Goal: Task Accomplishment & Management: Use online tool/utility

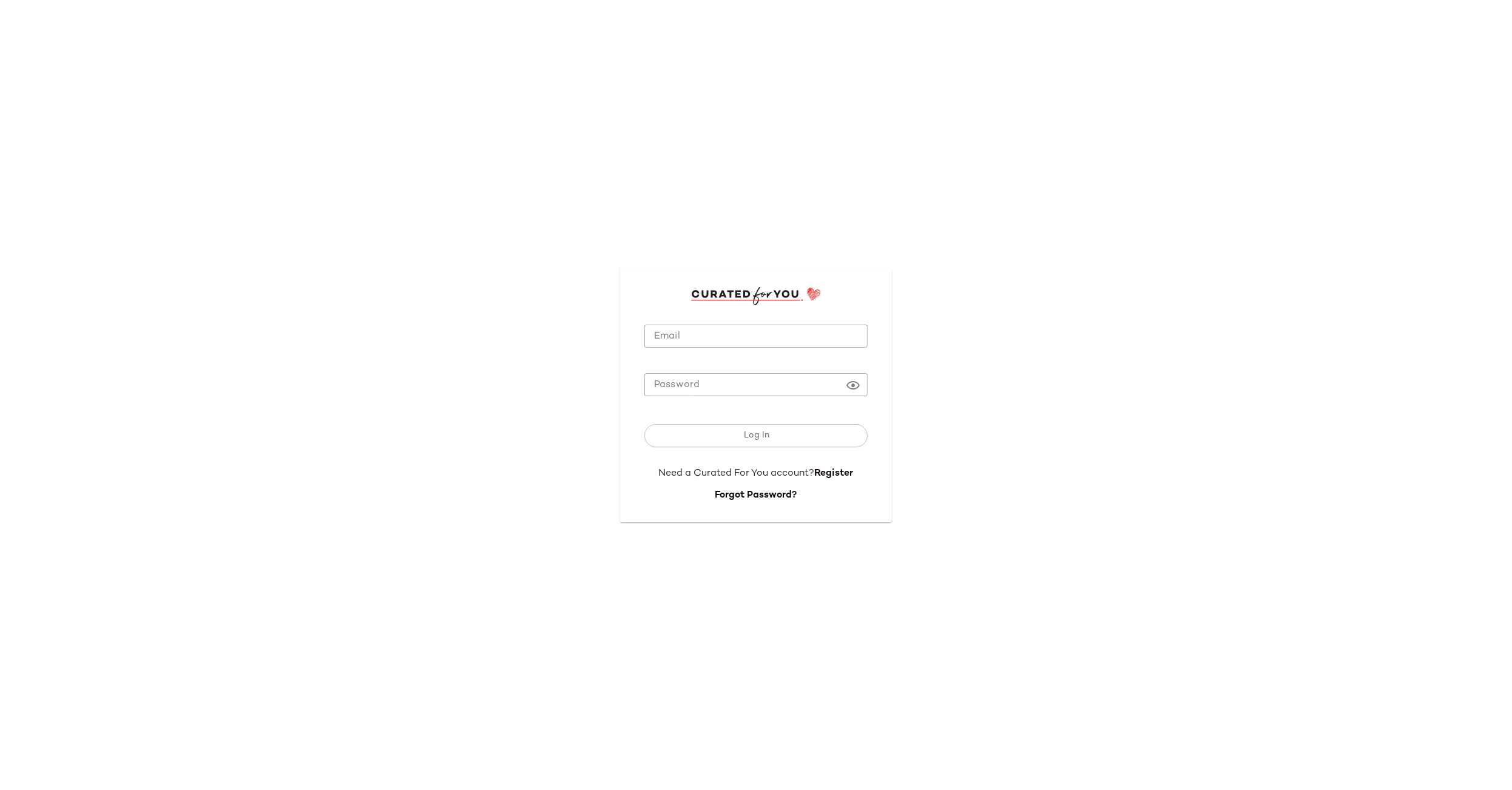
click at [743, 335] on input "Email" at bounding box center [755, 336] width 223 height 24
type input "**********"
click at [733, 427] on button "Log In" at bounding box center [755, 435] width 223 height 23
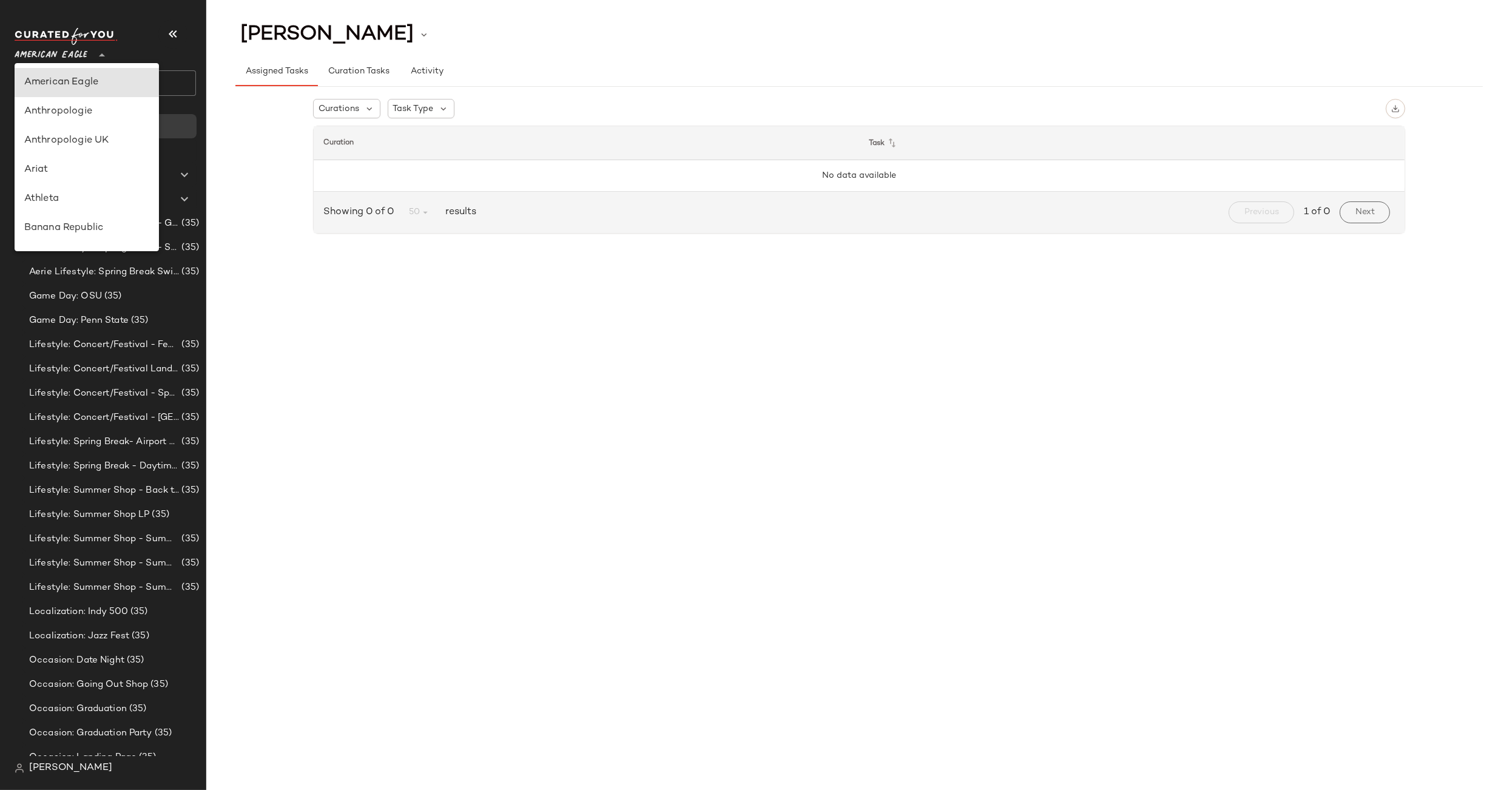
click at [82, 56] on span "American Eagle" at bounding box center [51, 52] width 73 height 22
click at [78, 402] on div "Lifestyle: Concert/Festival - Sporty (35)" at bounding box center [113, 393] width 182 height 24
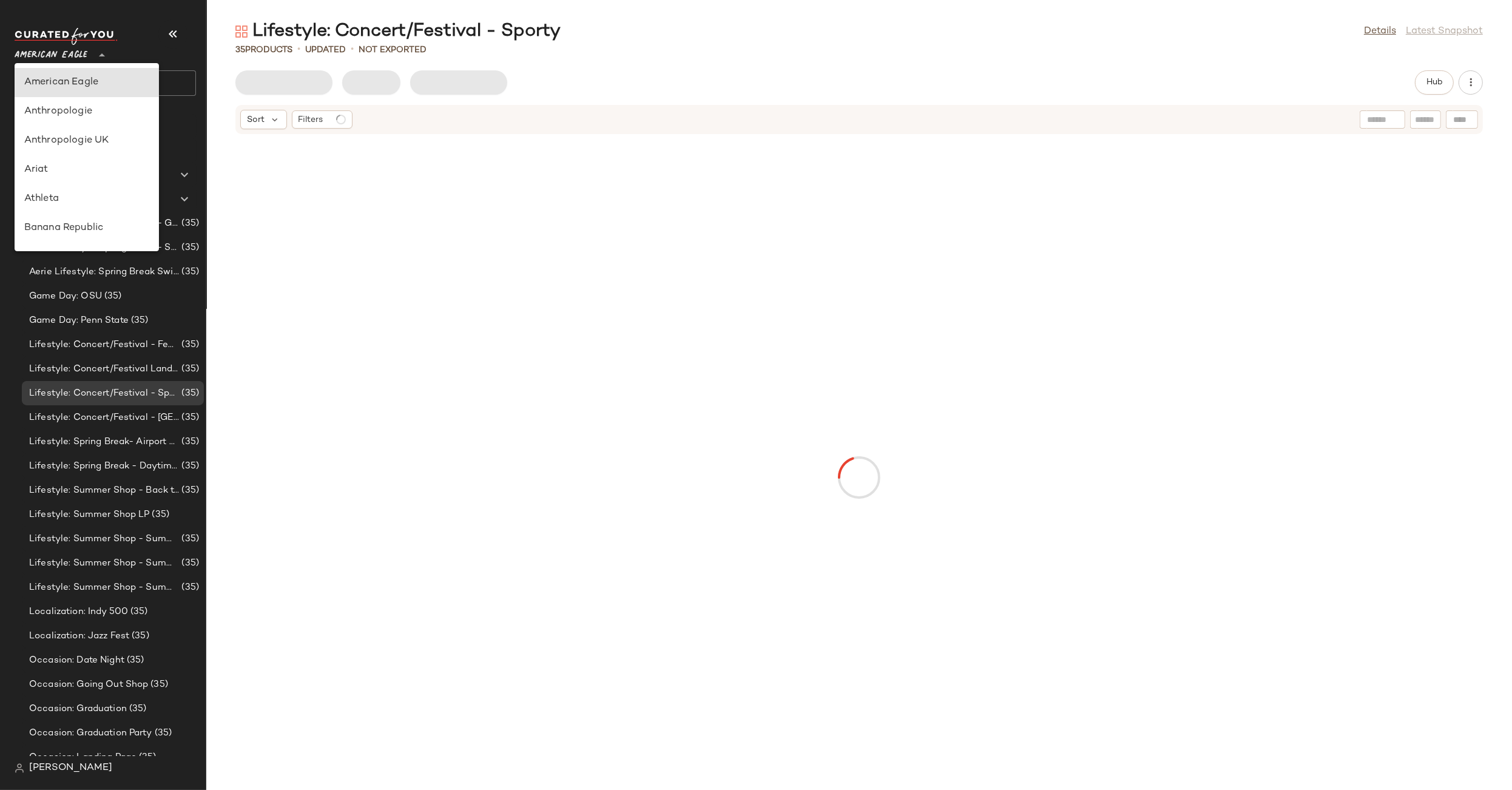
click at [88, 52] on div "American Eagle **" at bounding box center [53, 47] width 78 height 31
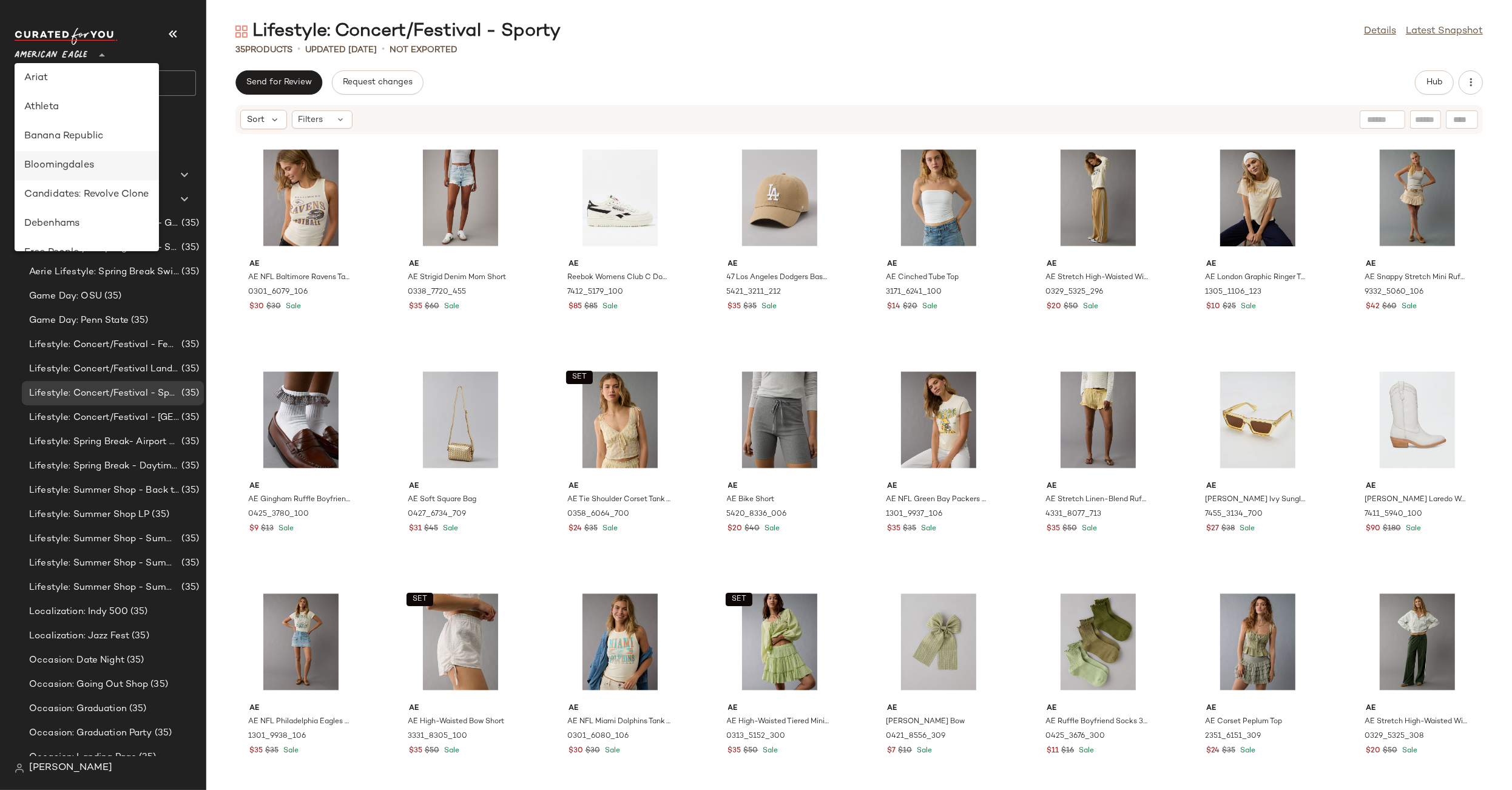
scroll to position [93, 0]
click at [78, 215] on div "Debenhams" at bounding box center [87, 222] width 125 height 15
type input "**"
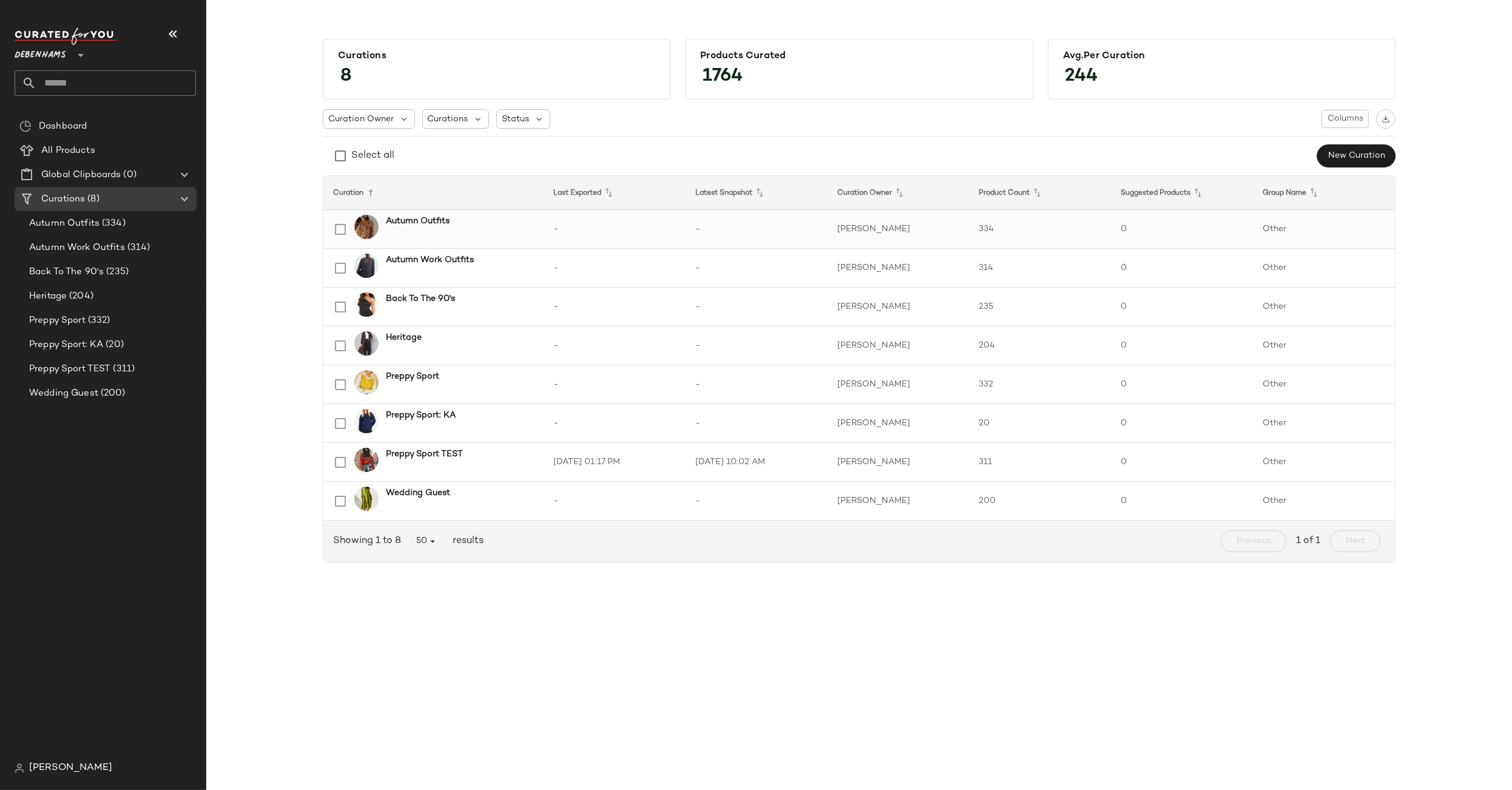
click at [476, 221] on div "Autumn Outfits" at bounding box center [459, 221] width 148 height 13
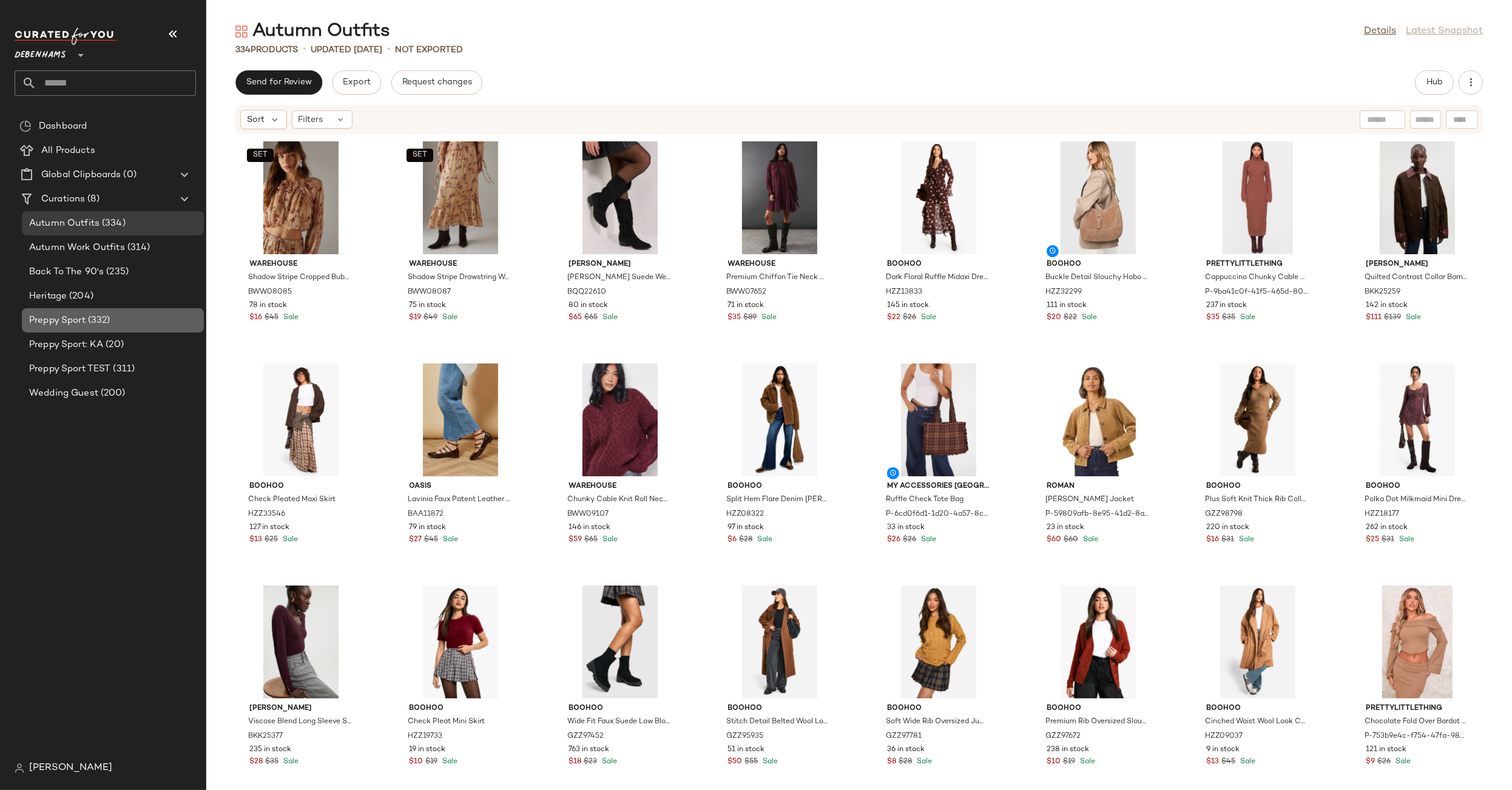
click at [89, 321] on span "(332)" at bounding box center [98, 321] width 24 height 14
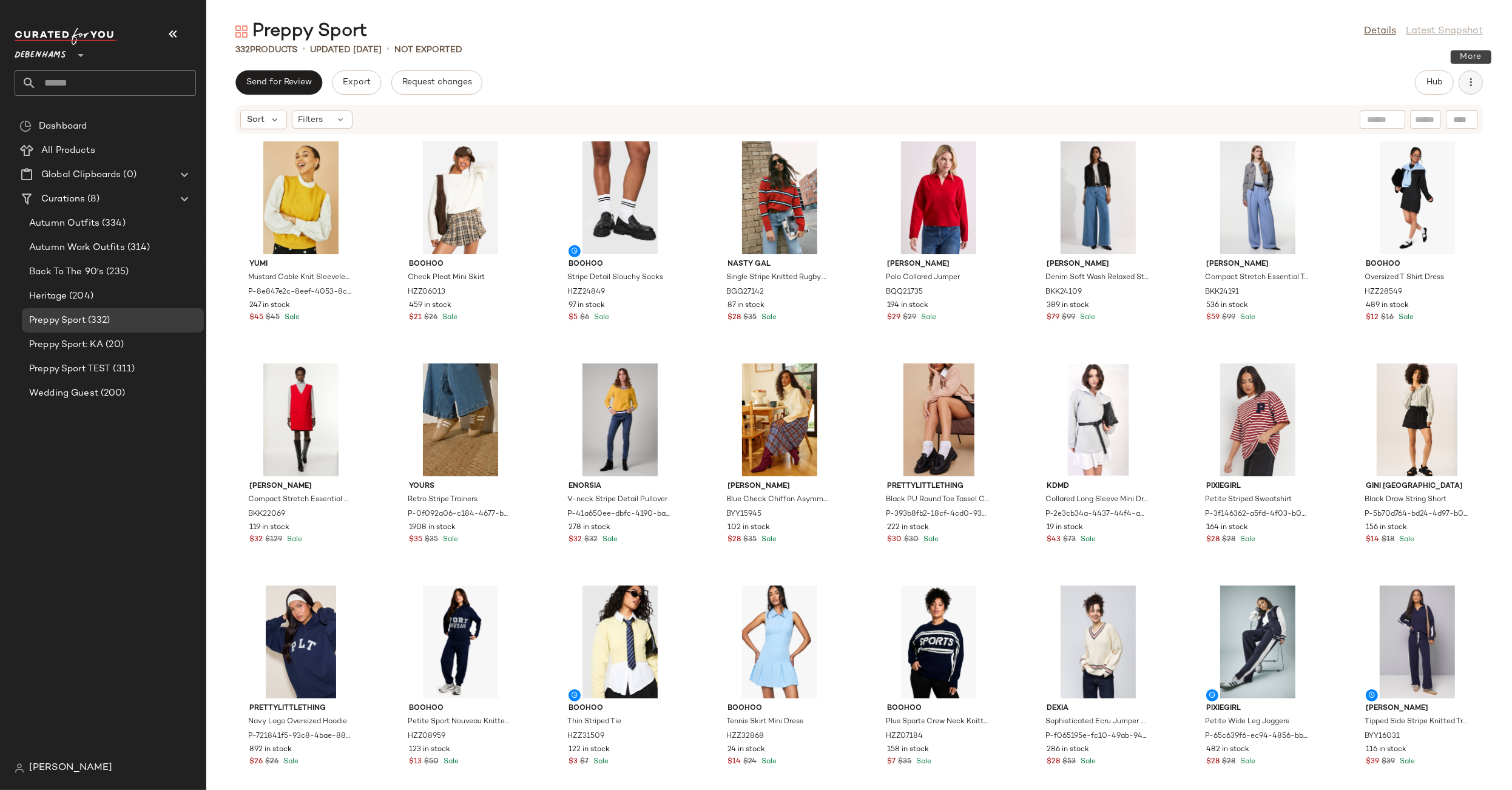
click at [1463, 82] on button "button" at bounding box center [1471, 83] width 24 height 24
click at [1348, 68] on div "Preppy Sport Details Latest Snapshot 332 Products • updated [DATE] • Not Export…" at bounding box center [859, 405] width 1306 height 771
click at [1425, 78] on span "Hub" at bounding box center [1433, 82] width 17 height 10
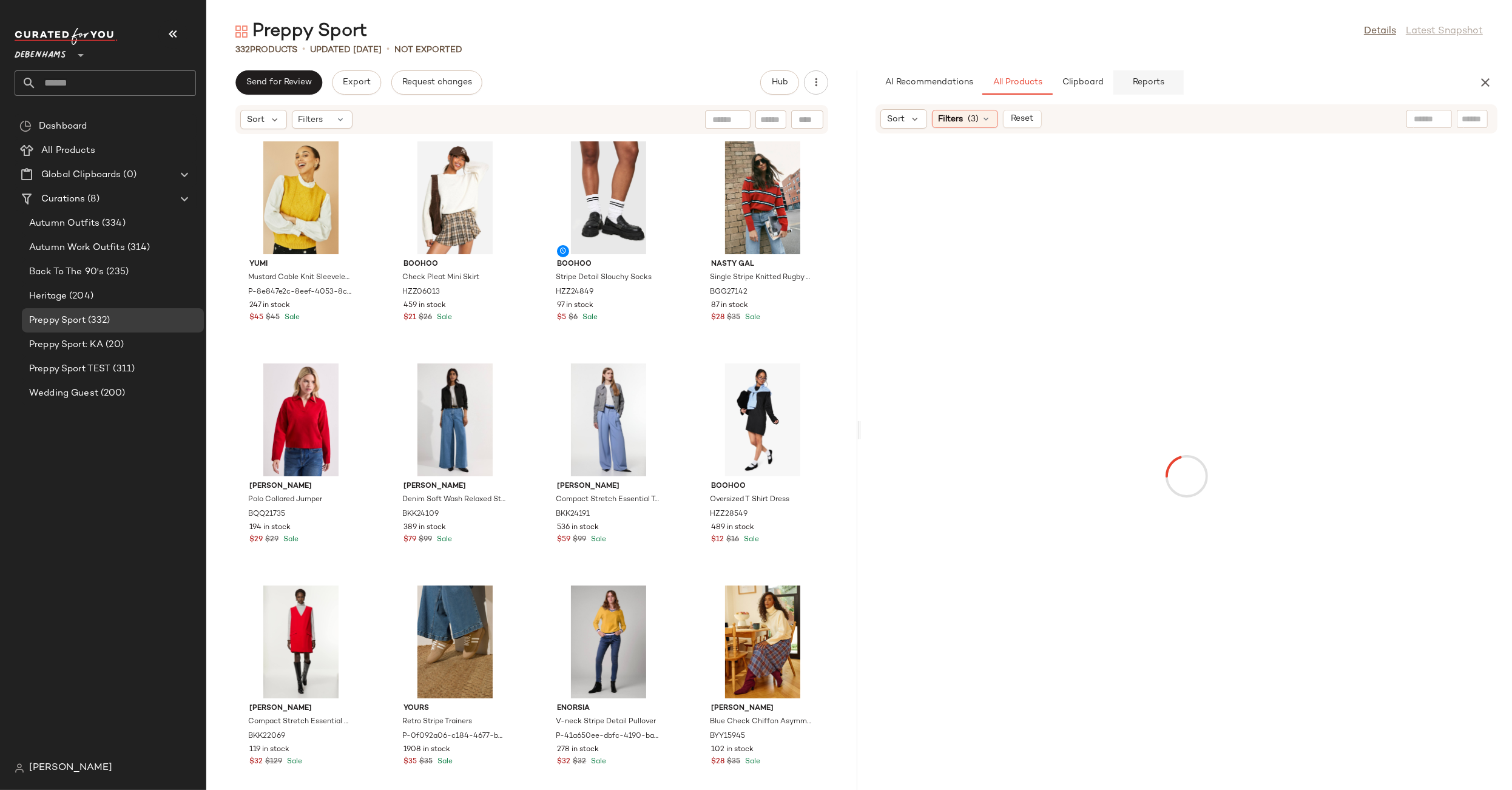
click at [1143, 78] on span "Reports" at bounding box center [1148, 82] width 32 height 10
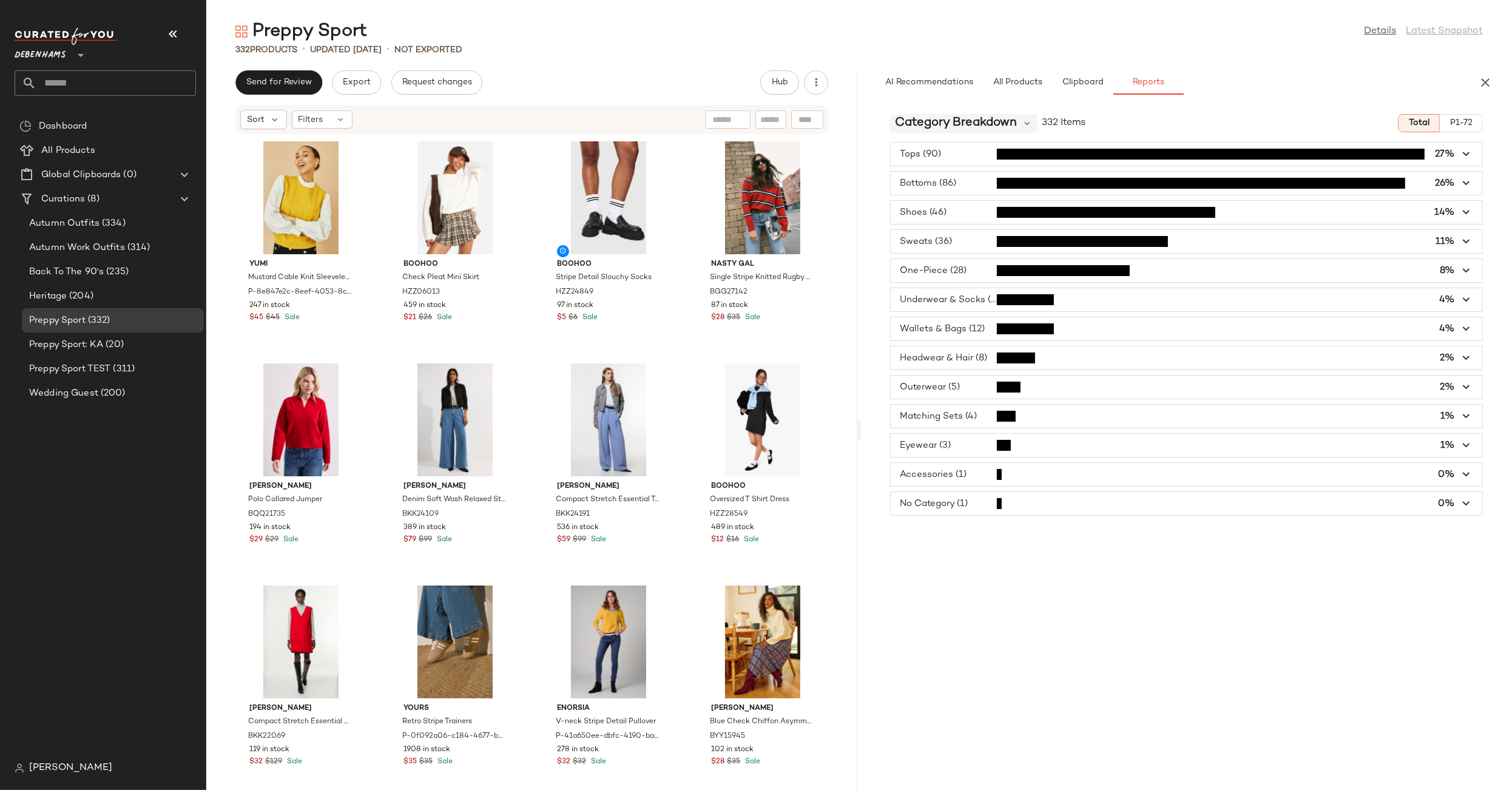
click at [995, 126] on span "Category Breakdown" at bounding box center [956, 122] width 122 height 18
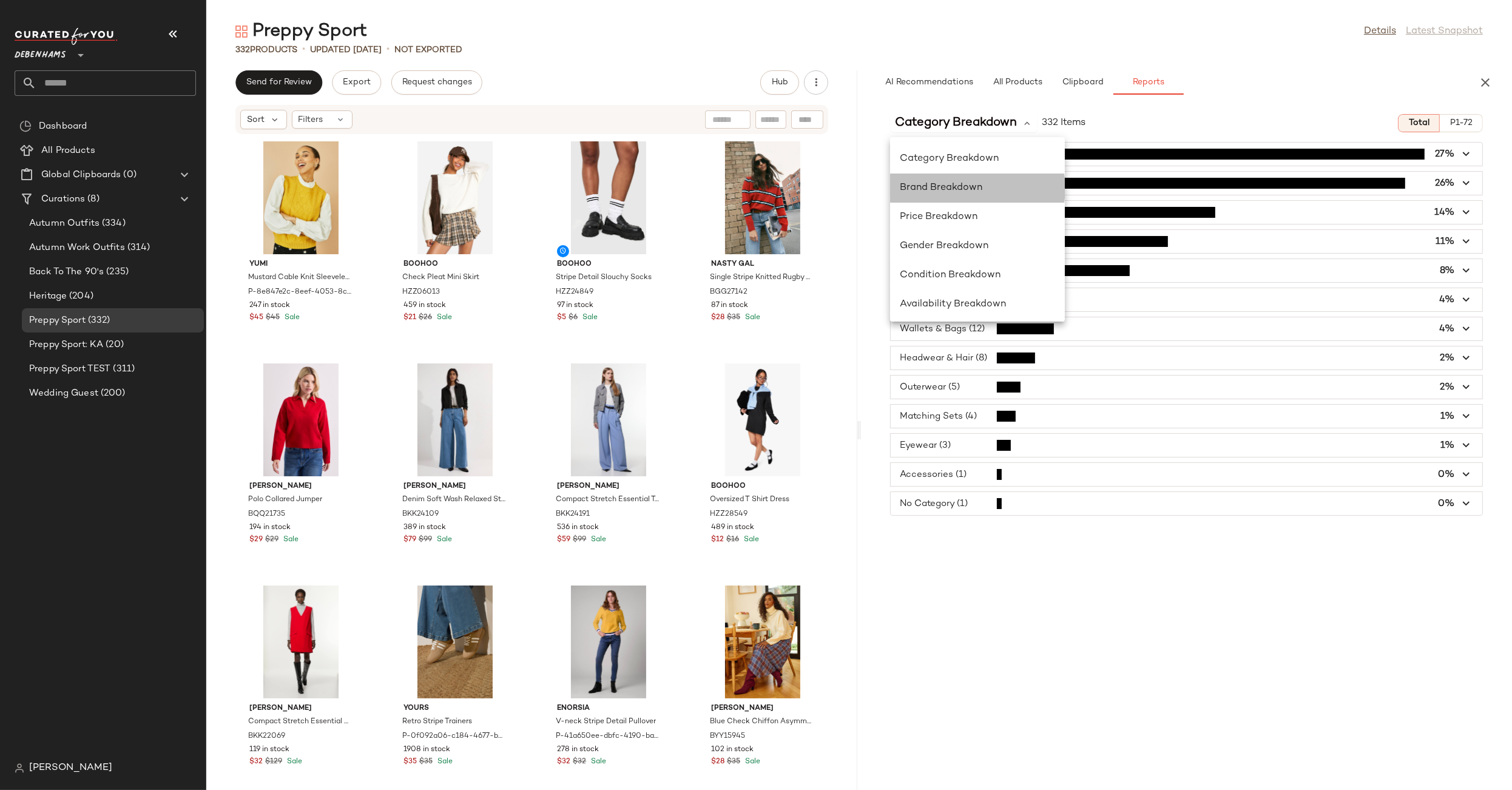
click at [968, 185] on span "Brand Breakdown" at bounding box center [940, 188] width 82 height 10
